Goal: Task Accomplishment & Management: Manage account settings

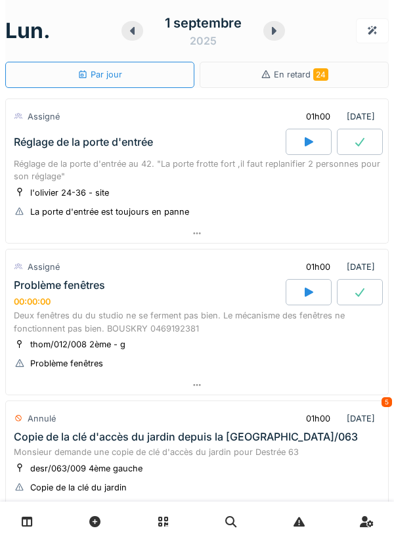
click at [252, 180] on div "Réglage de la porte d'entrée au 42. "La porte frotte fort ,il faut replanifier …" at bounding box center [197, 170] width 366 height 25
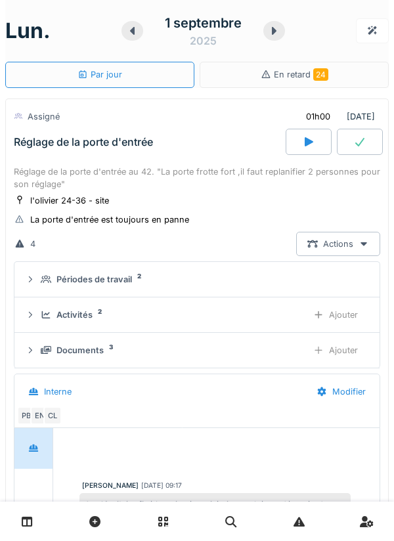
scroll to position [46, 0]
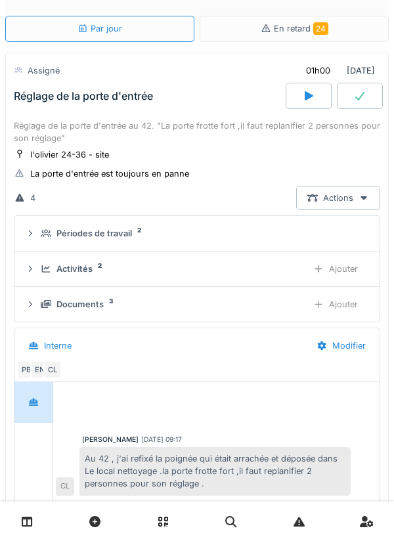
click at [240, 231] on div "Périodes de travail 2" at bounding box center [202, 233] width 323 height 12
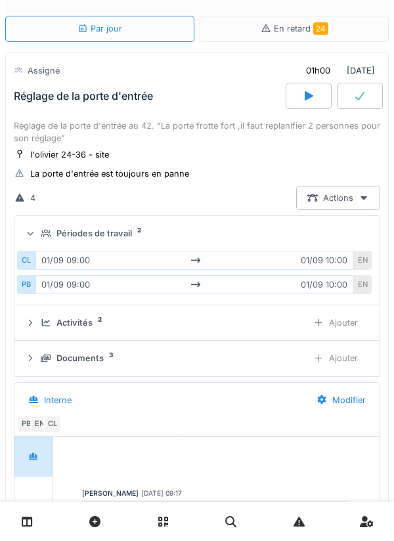
click at [242, 229] on div "Périodes de travail 2" at bounding box center [202, 233] width 323 height 12
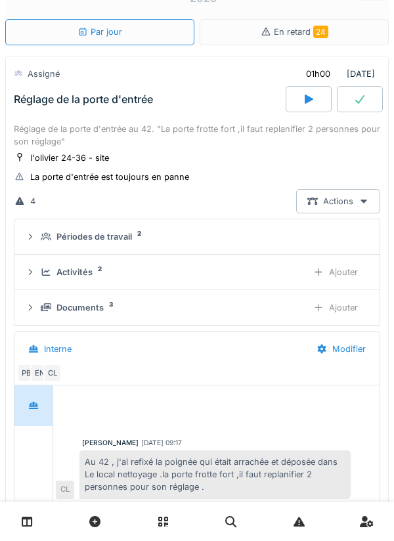
scroll to position [32, 0]
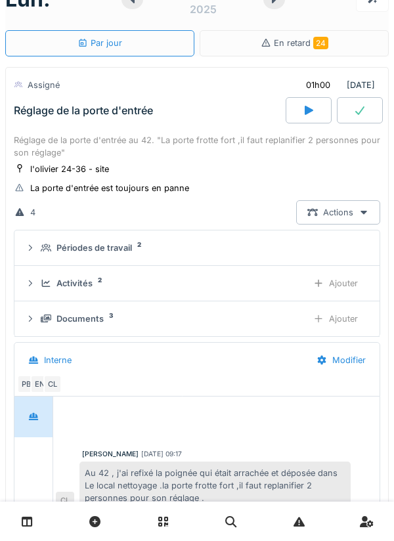
click at [76, 120] on div "Réglage de la porte d'entrée" at bounding box center [148, 110] width 275 height 26
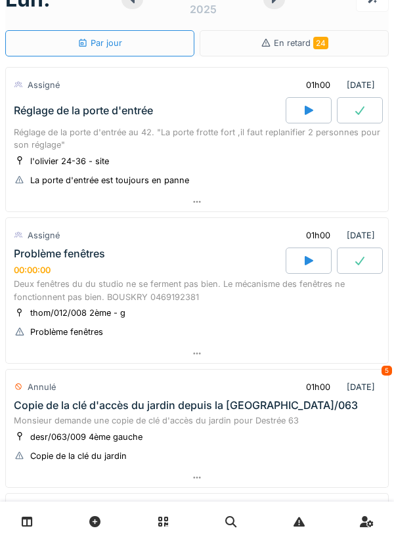
click at [233, 272] on div "Problème fenêtres 00:00:00" at bounding box center [148, 262] width 275 height 28
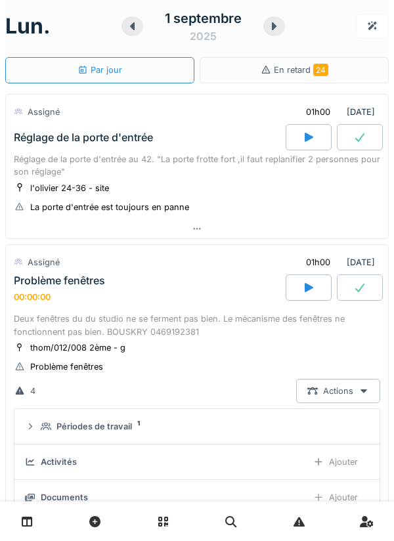
scroll to position [0, 0]
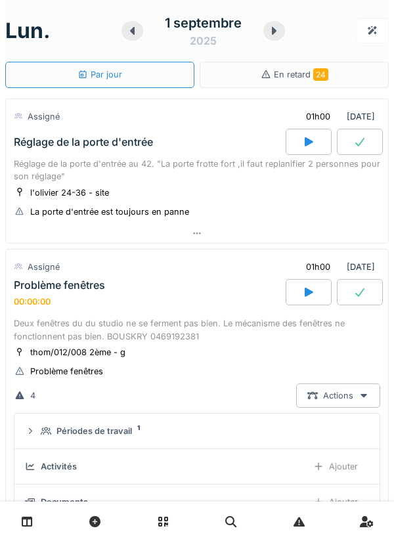
click at [276, 35] on icon at bounding box center [273, 31] width 13 height 11
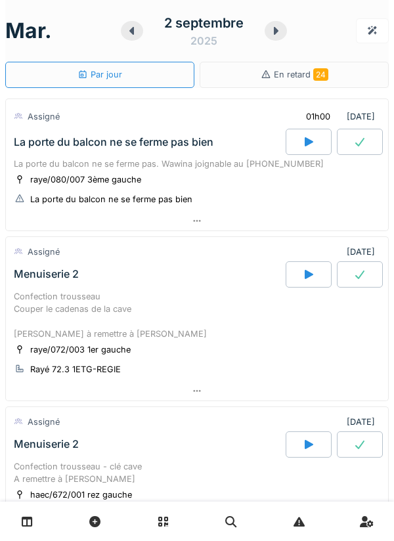
click at [127, 33] on icon at bounding box center [131, 31] width 13 height 11
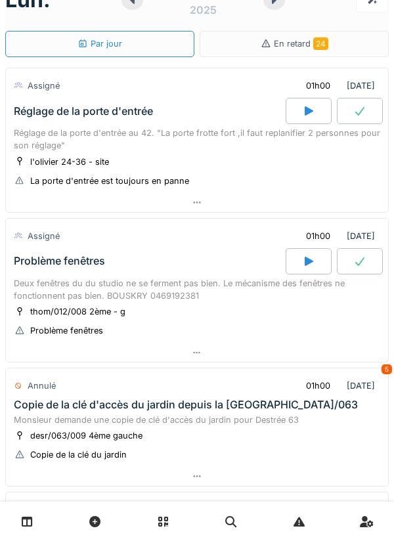
scroll to position [35, 0]
